Goal: Transaction & Acquisition: Book appointment/travel/reservation

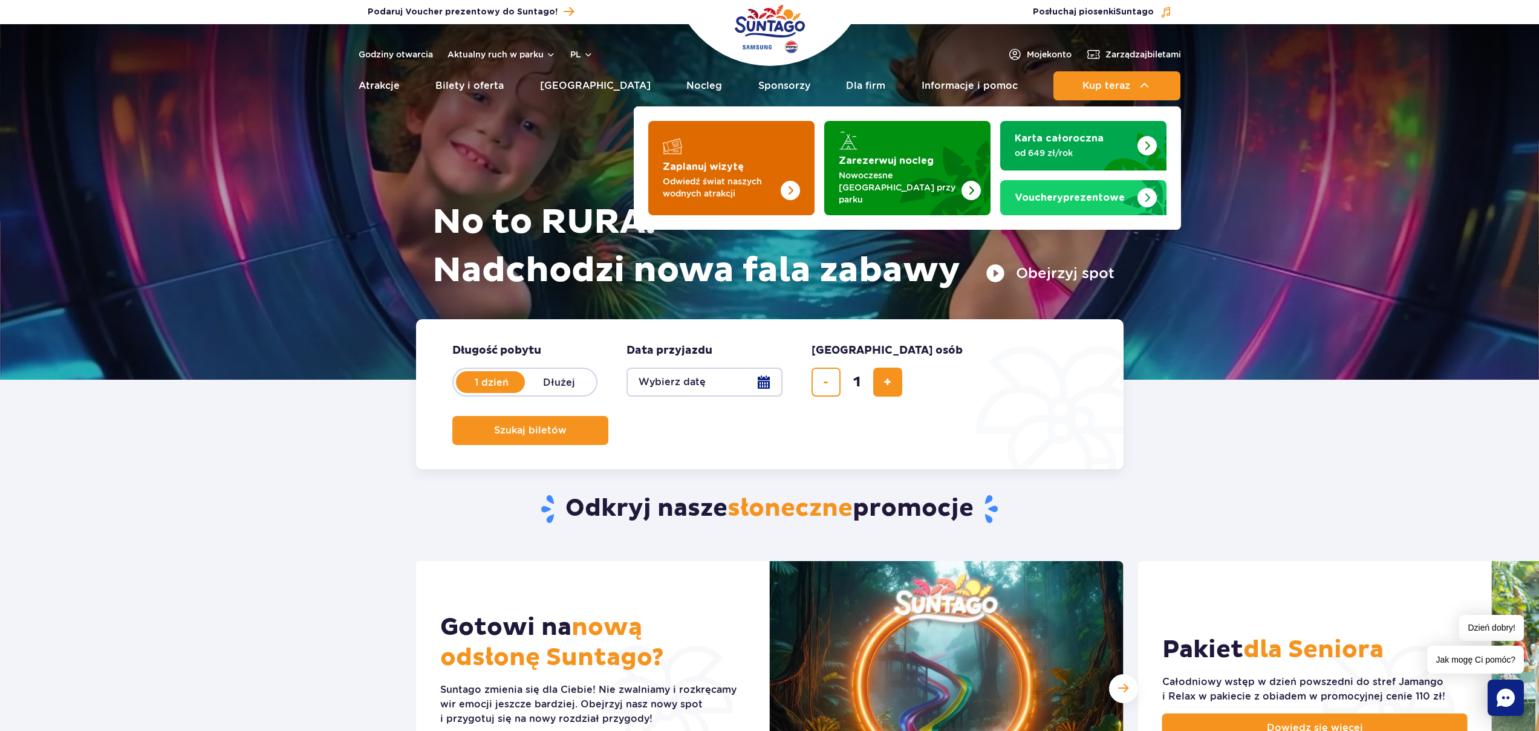
click at [666, 152] on link "Zaplanuj wizytę Odwiedź świat naszych wodnych atrakcji" at bounding box center [731, 168] width 166 height 94
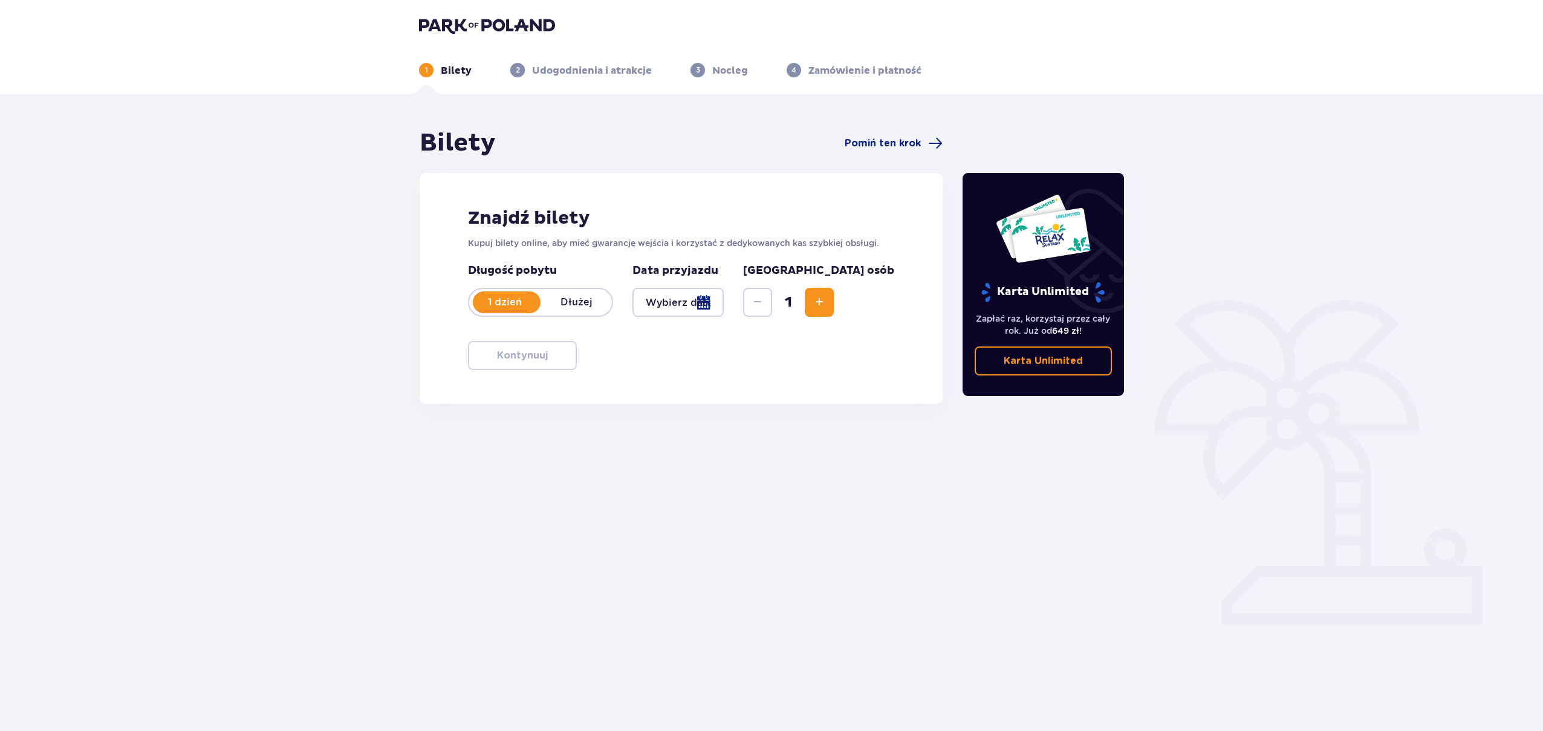
click at [657, 297] on div at bounding box center [678, 302] width 91 height 29
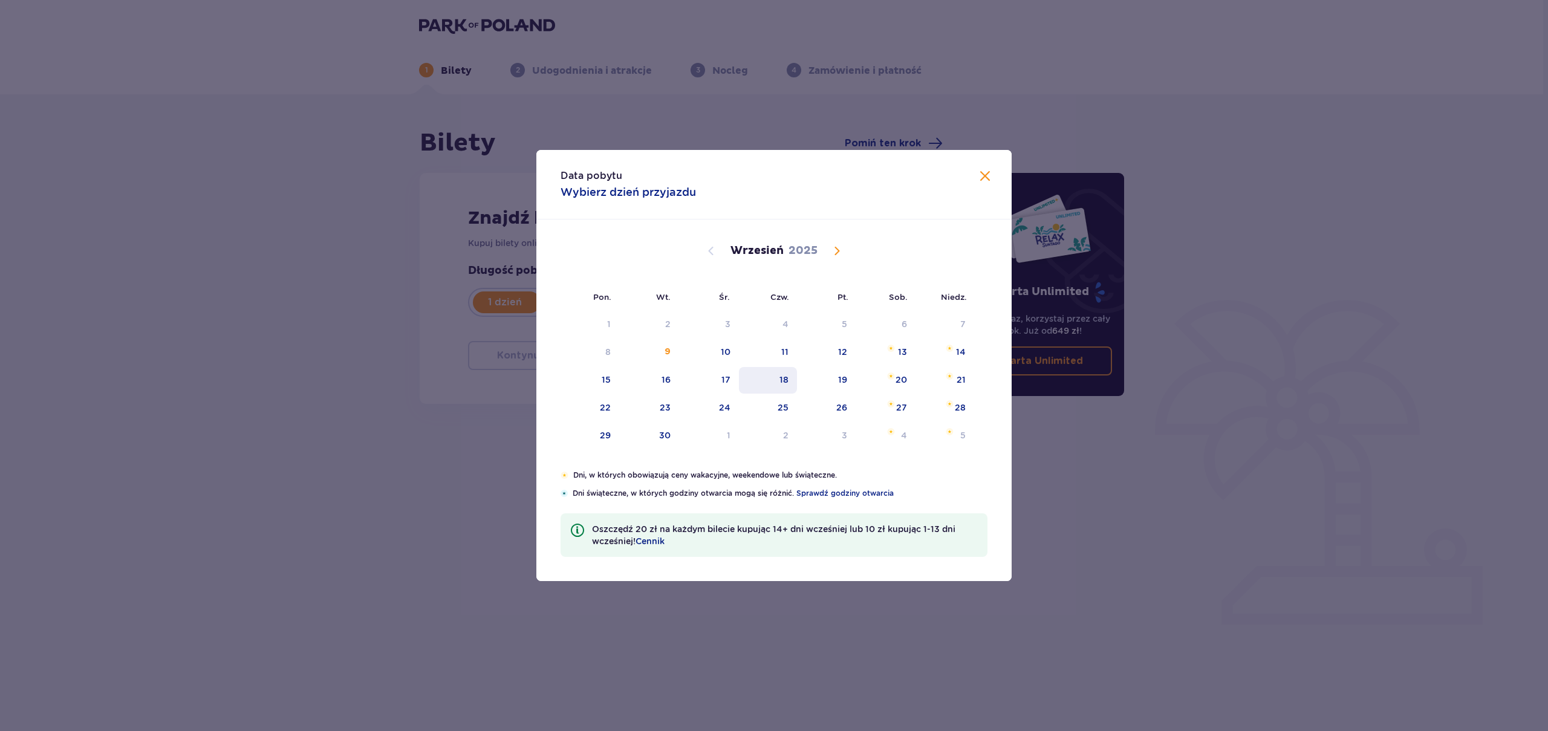
click at [804, 386] on div "19" at bounding box center [826, 380] width 59 height 27
type input "[DATE]"
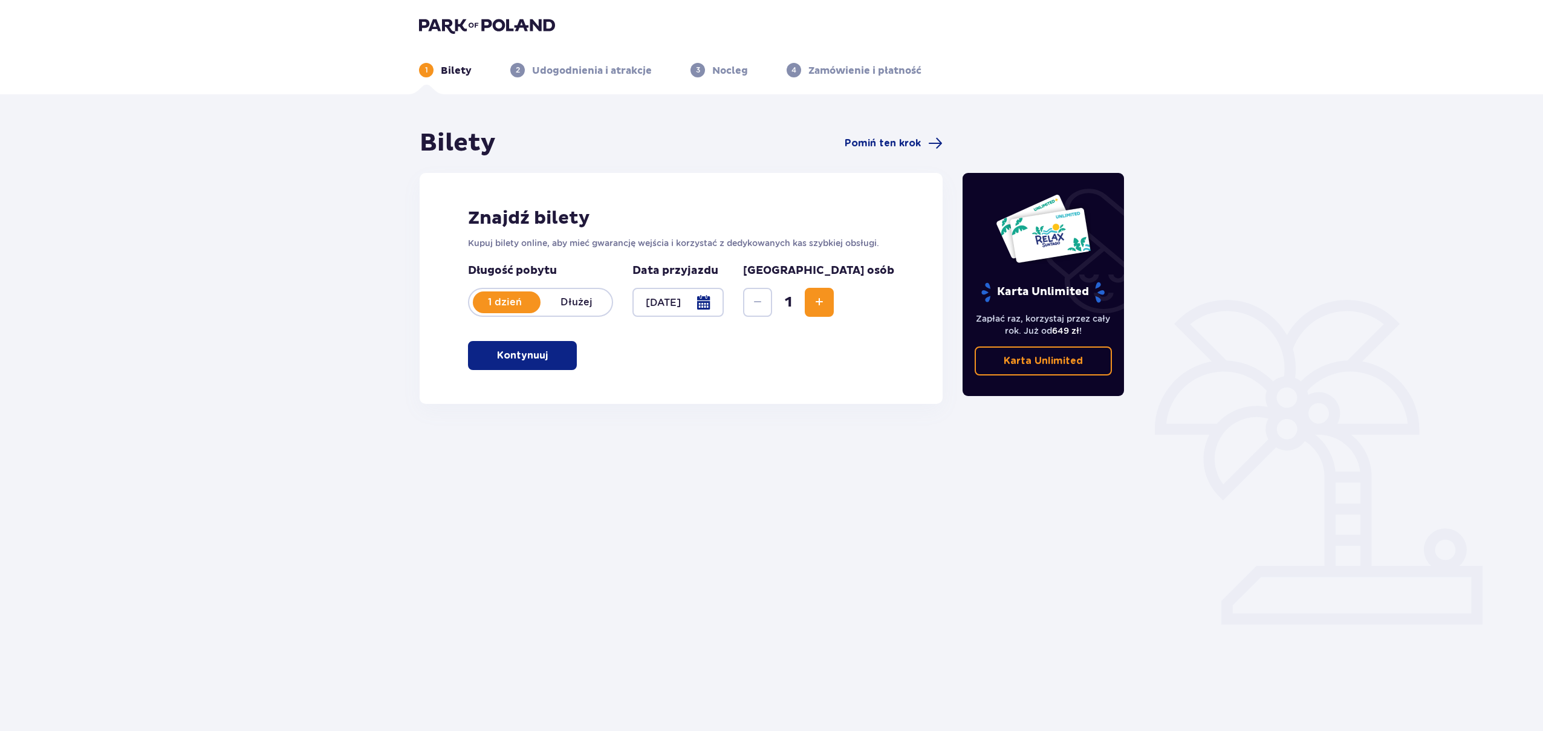
click at [487, 359] on button "Kontynuuj" at bounding box center [522, 355] width 109 height 29
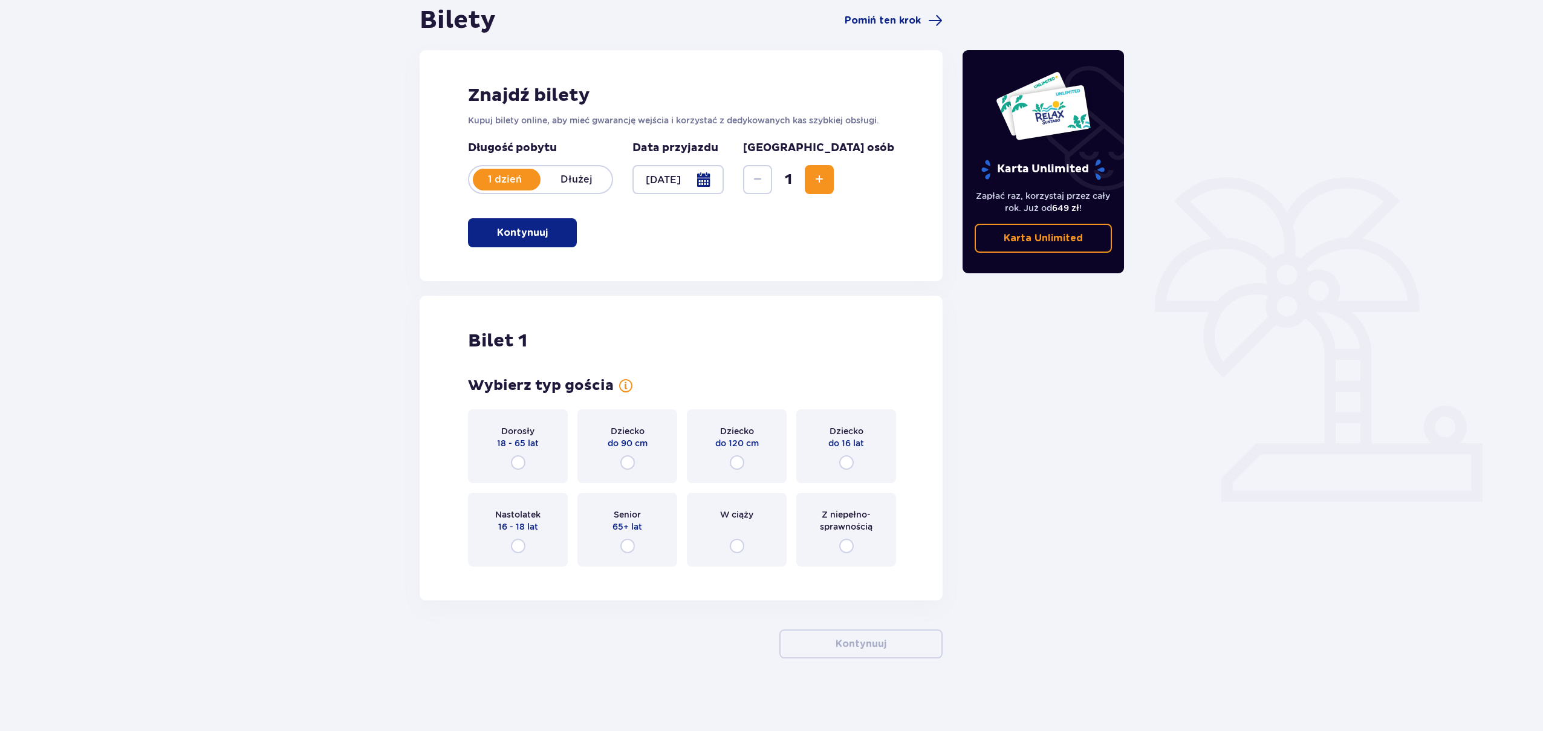
click at [520, 442] on p "18 - 65 lat" at bounding box center [518, 443] width 42 height 12
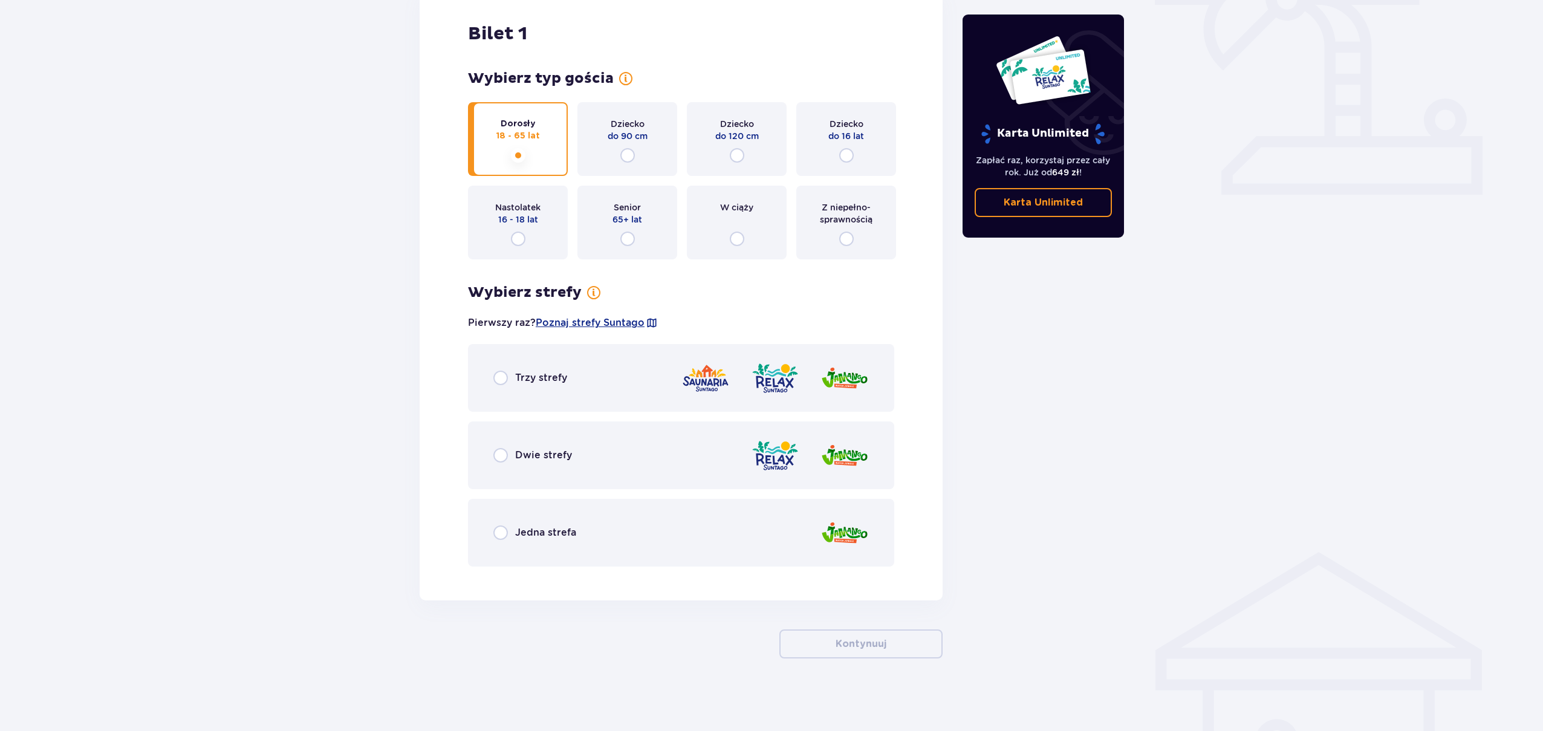
click at [579, 382] on div "Trzy strefy" at bounding box center [681, 378] width 426 height 68
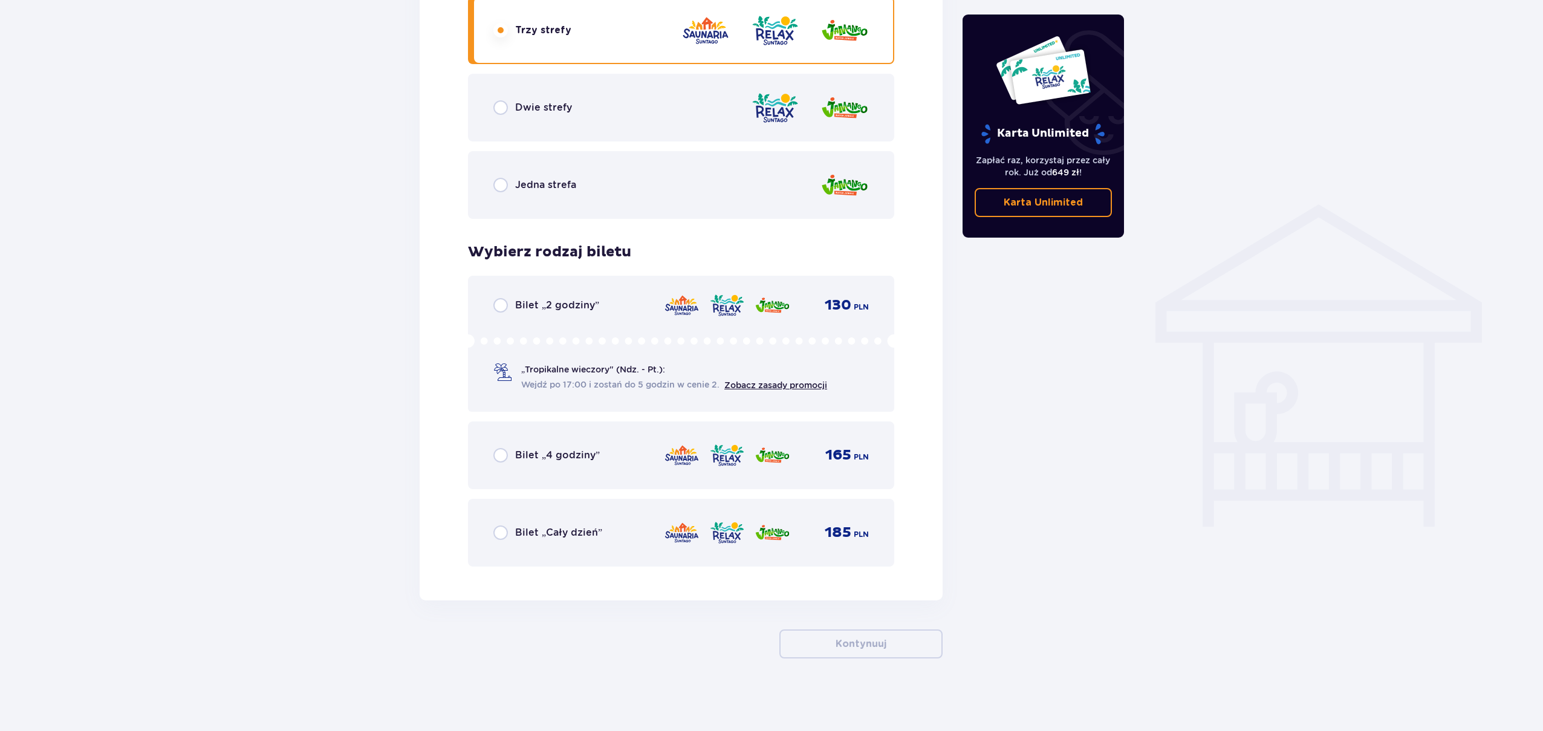
click at [724, 539] on img at bounding box center [727, 532] width 36 height 25
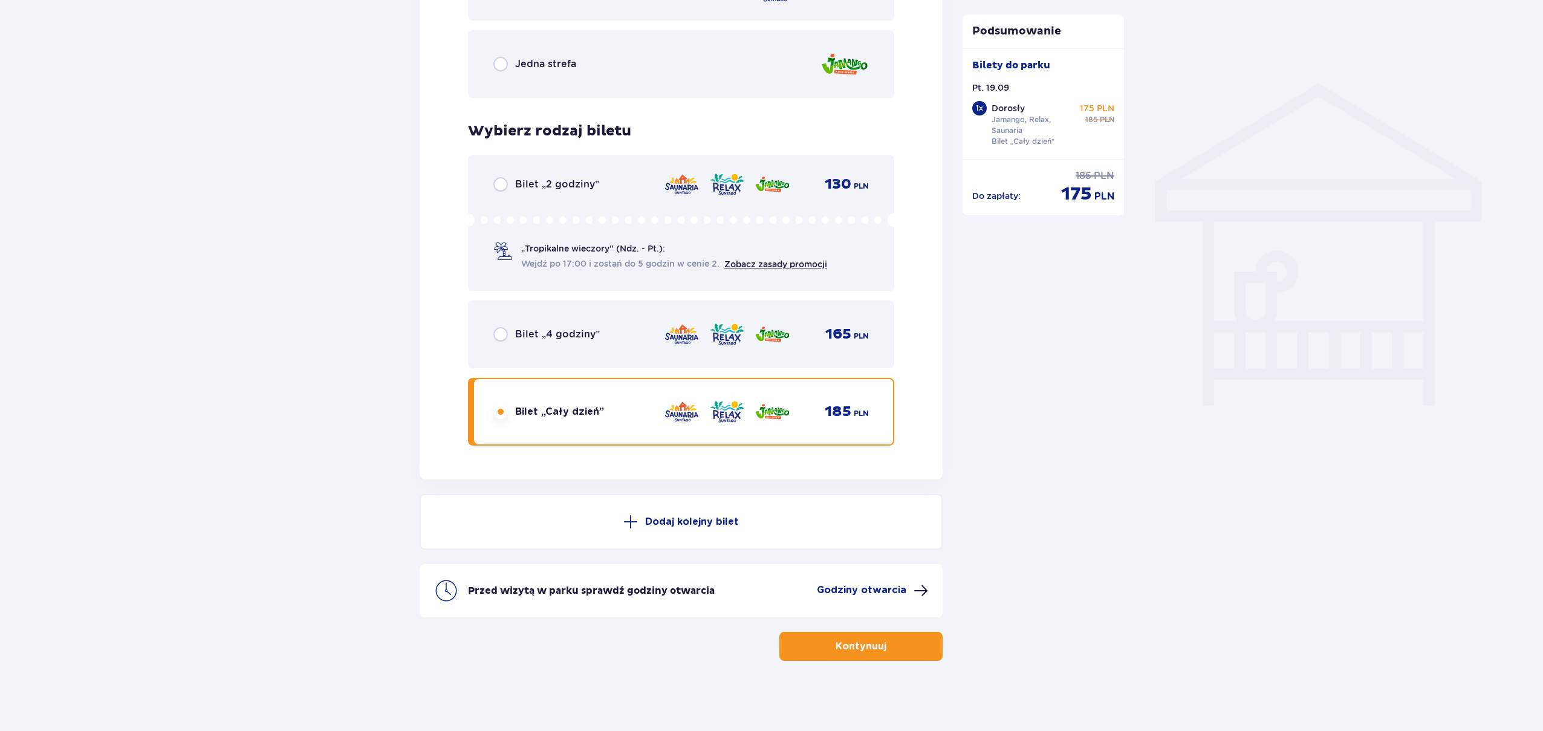
scroll to position [901, 0]
click at [833, 654] on button "Kontynuuj" at bounding box center [860, 643] width 163 height 29
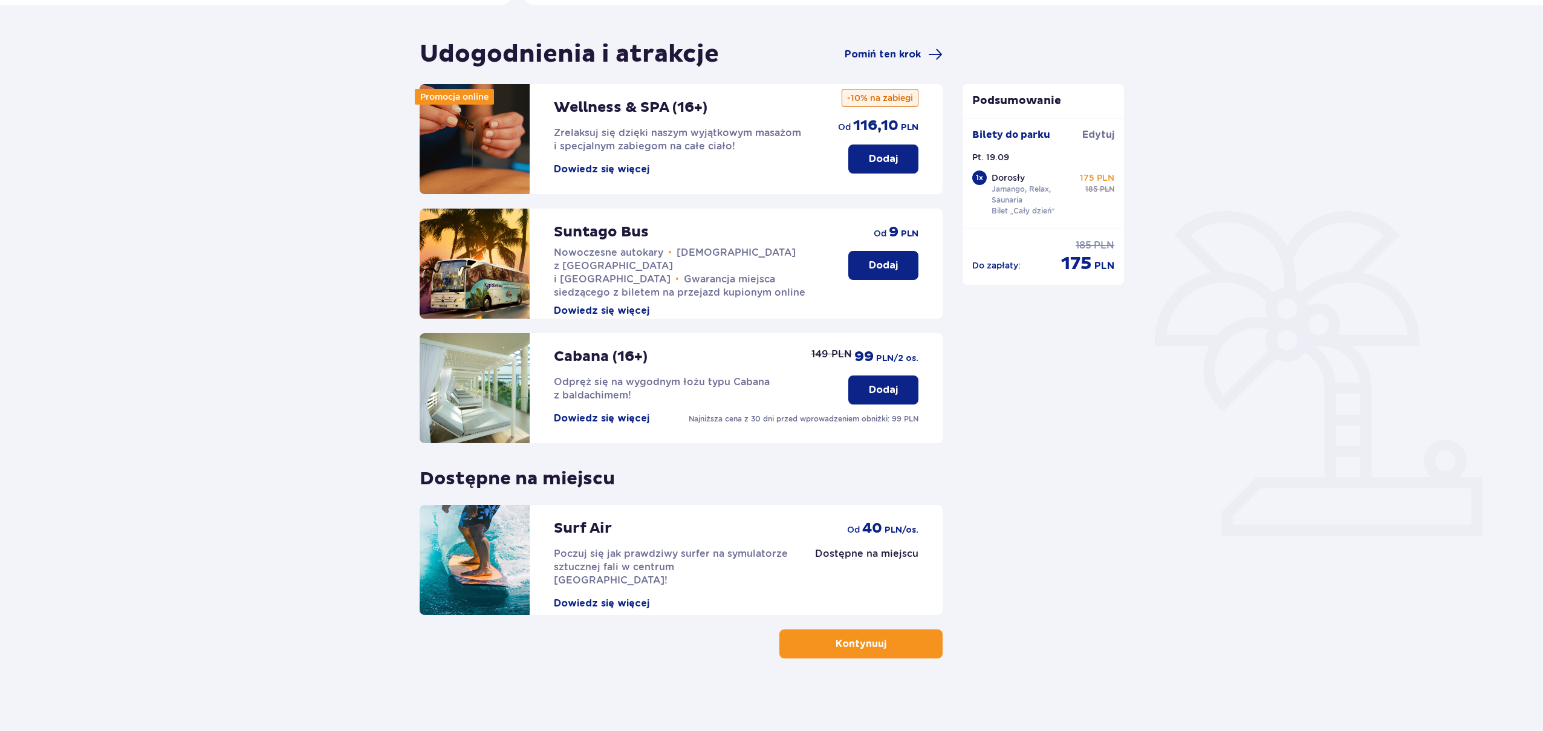
click at [872, 386] on p "Dodaj" at bounding box center [883, 389] width 29 height 13
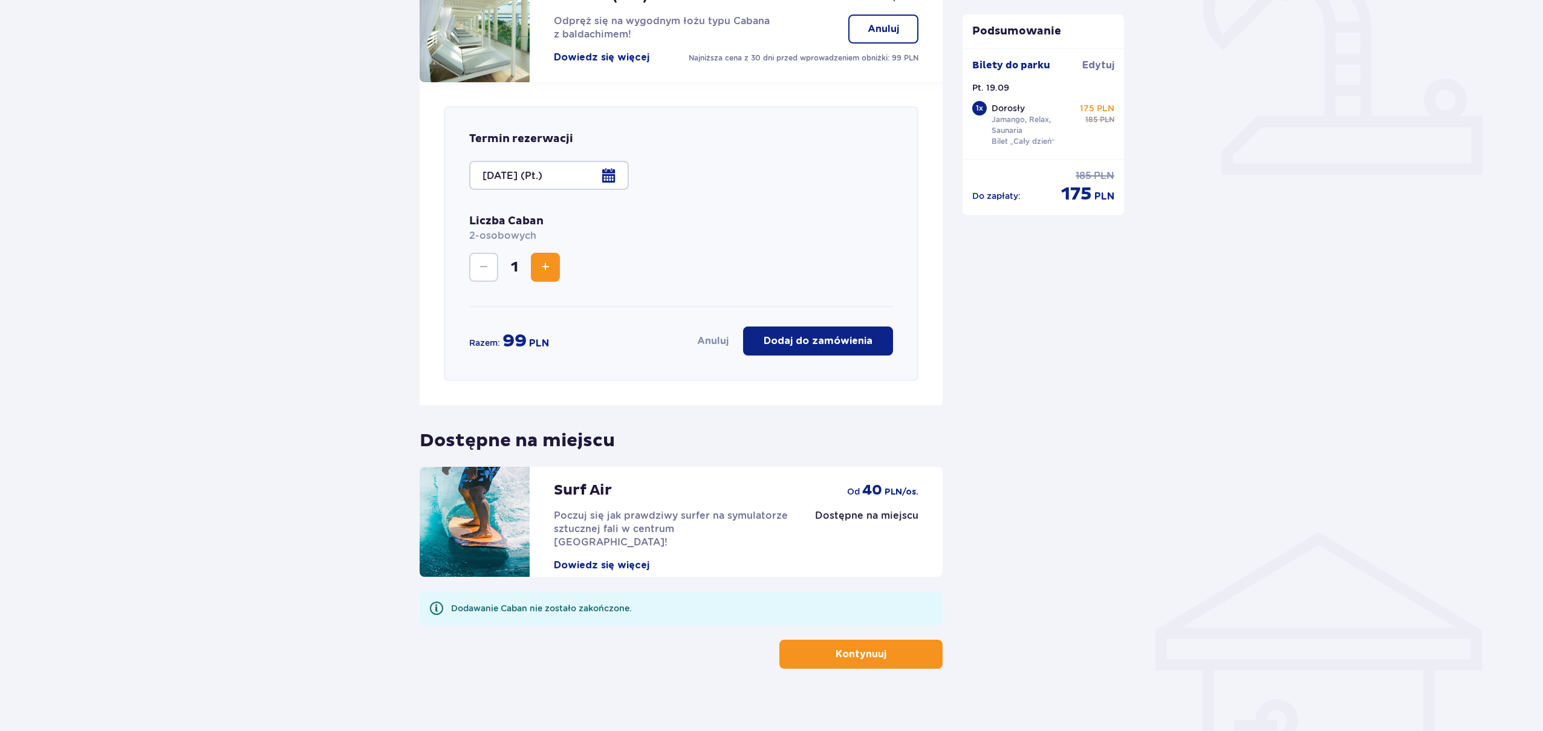
scroll to position [460, 0]
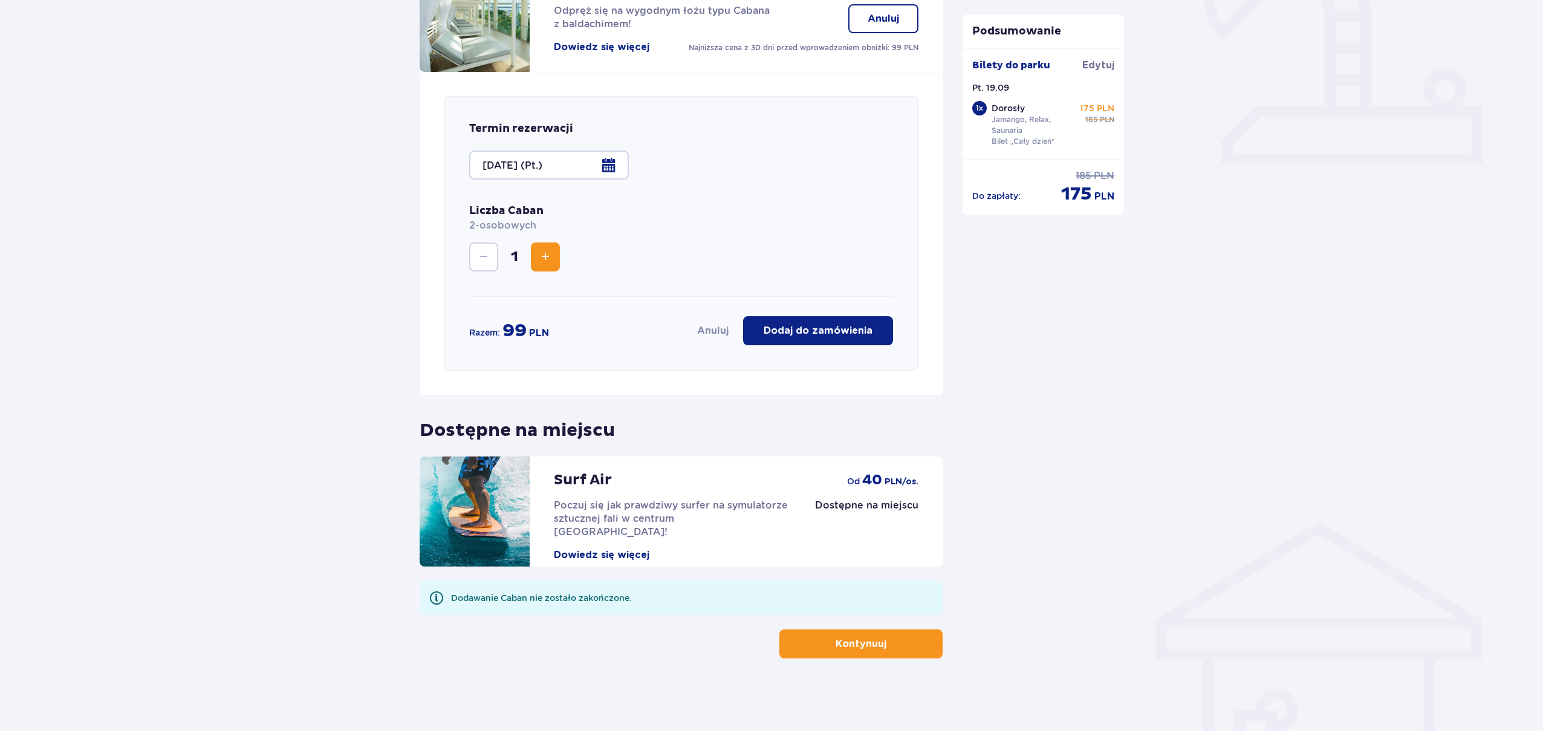
click at [555, 256] on button "Increase" at bounding box center [545, 256] width 29 height 29
click at [556, 256] on button "Increase" at bounding box center [545, 256] width 29 height 29
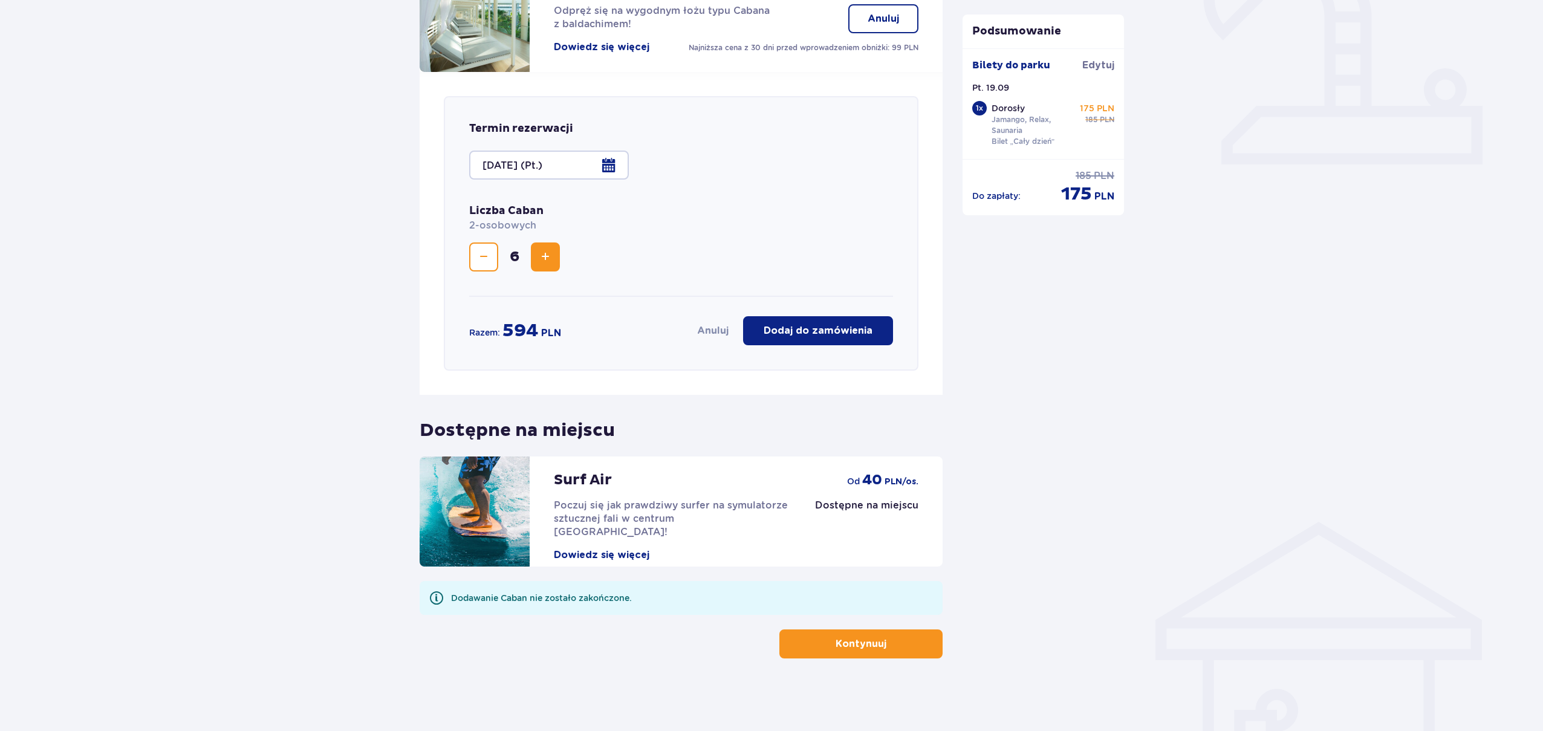
click at [556, 256] on button "Increase" at bounding box center [545, 256] width 29 height 29
click at [491, 258] on button "Decrease" at bounding box center [483, 256] width 29 height 29
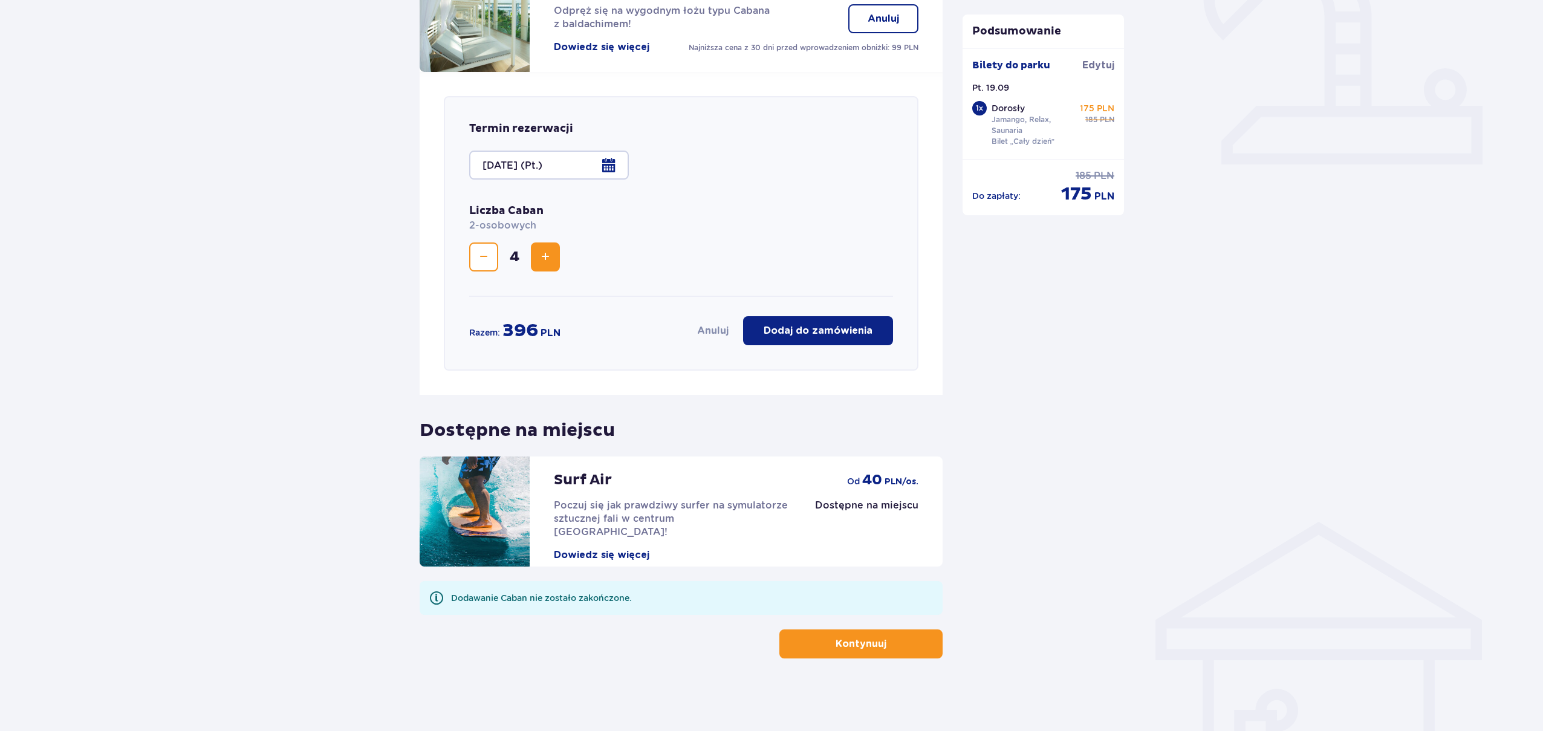
click at [491, 258] on button "Decrease" at bounding box center [483, 256] width 29 height 29
